Goal: Task Accomplishment & Management: Manage account settings

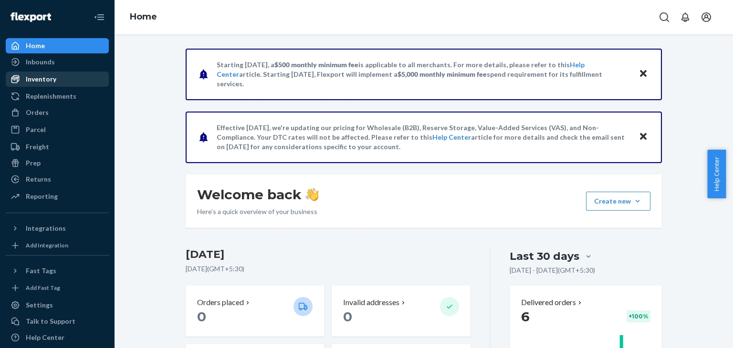
click at [48, 75] on div "Inventory" at bounding box center [41, 79] width 31 height 10
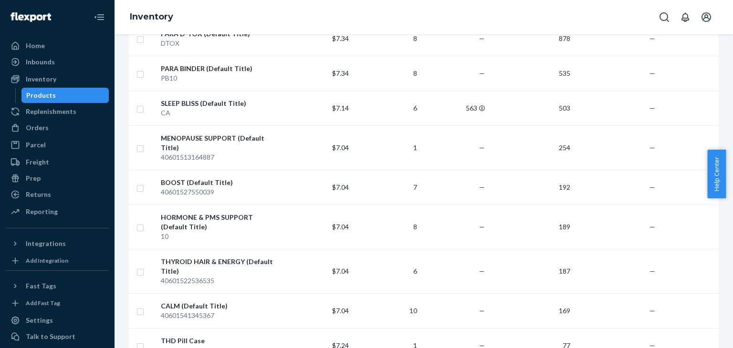
scroll to position [238, 0]
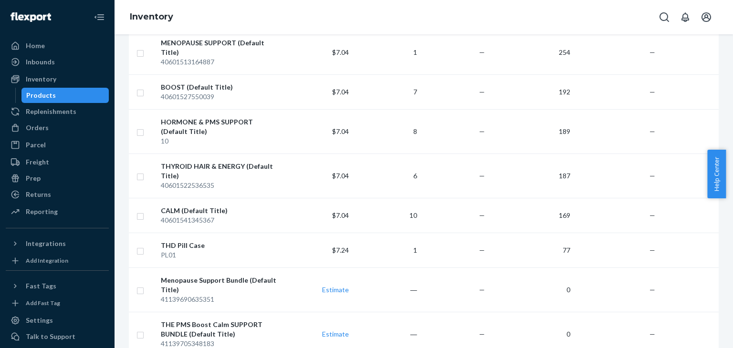
click at [120, 216] on div "Action Create product Create kit or bundle Bulk create products Bulk update pro…" at bounding box center [423, 191] width 618 height 314
click at [187, 241] on div "THD Pill Case" at bounding box center [221, 246] width 120 height 10
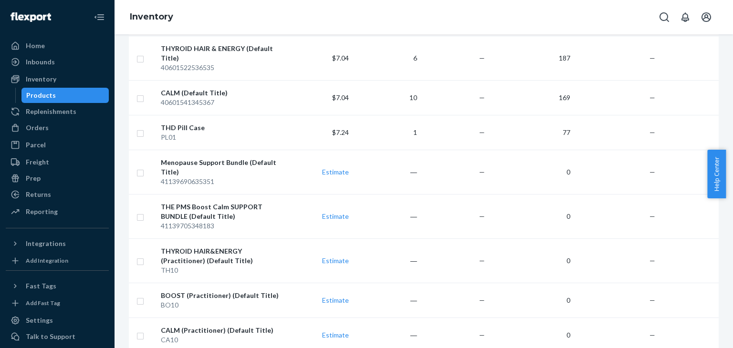
scroll to position [382, 0]
